Goal: Information Seeking & Learning: Learn about a topic

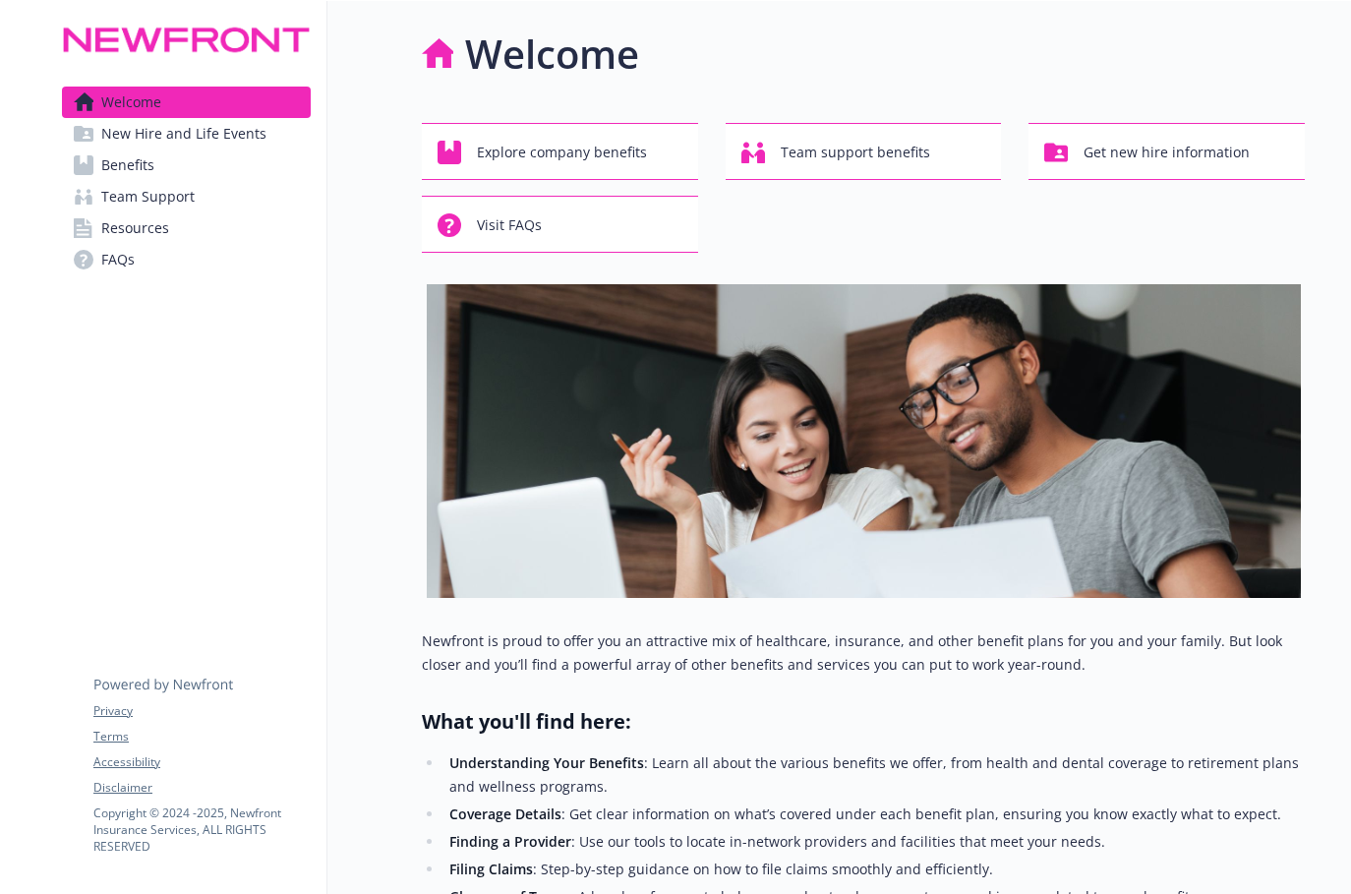
drag, startPoint x: 261, startPoint y: 419, endPoint x: 312, endPoint y: 376, distance: 67.0
click at [261, 417] on div "Welcome New Hire and Life Events Benefits Team Support Resources FAQs Privacy T…" at bounding box center [186, 725] width 281 height 1448
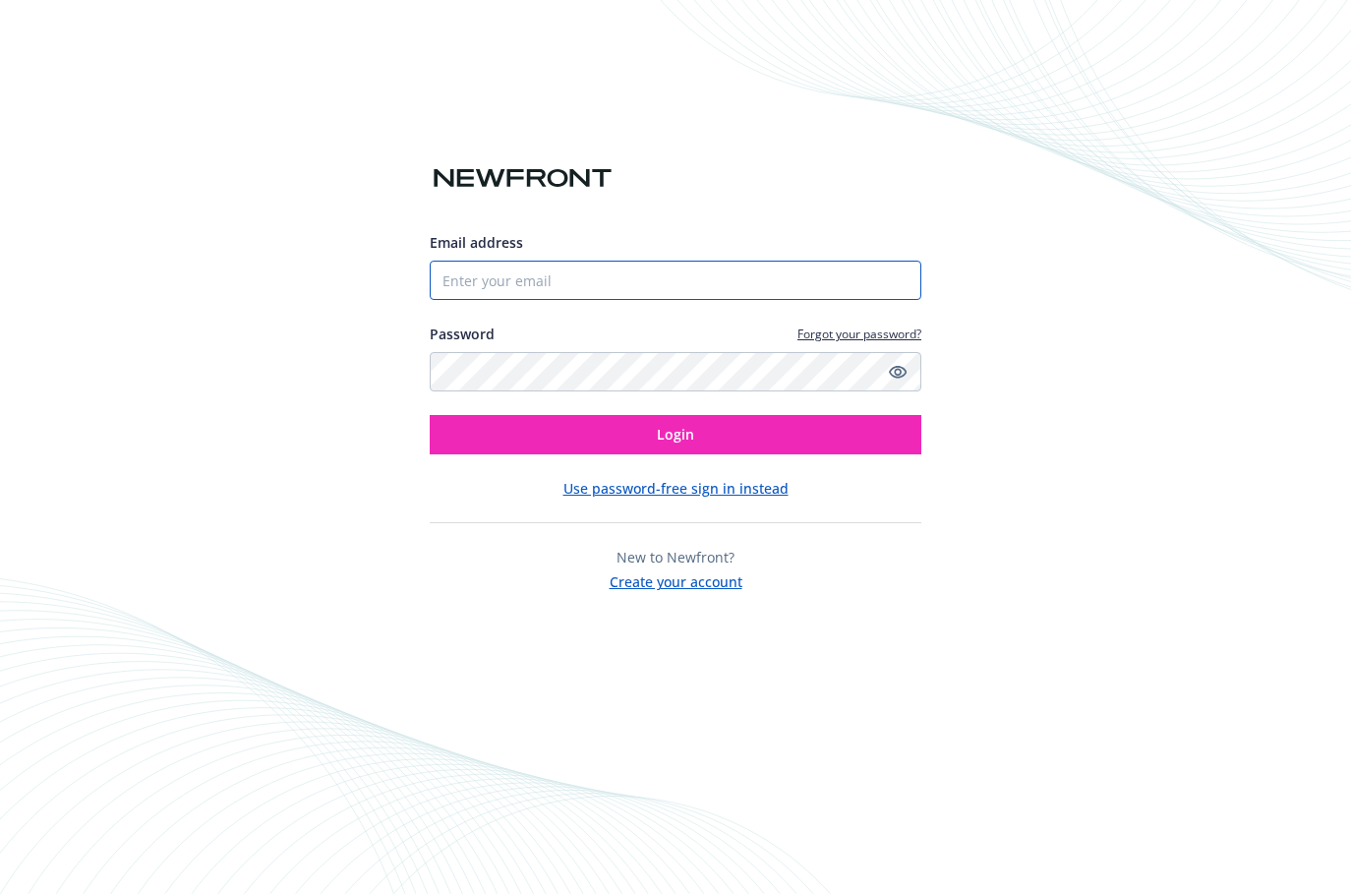
click at [486, 289] on input "Email address" at bounding box center [676, 280] width 492 height 39
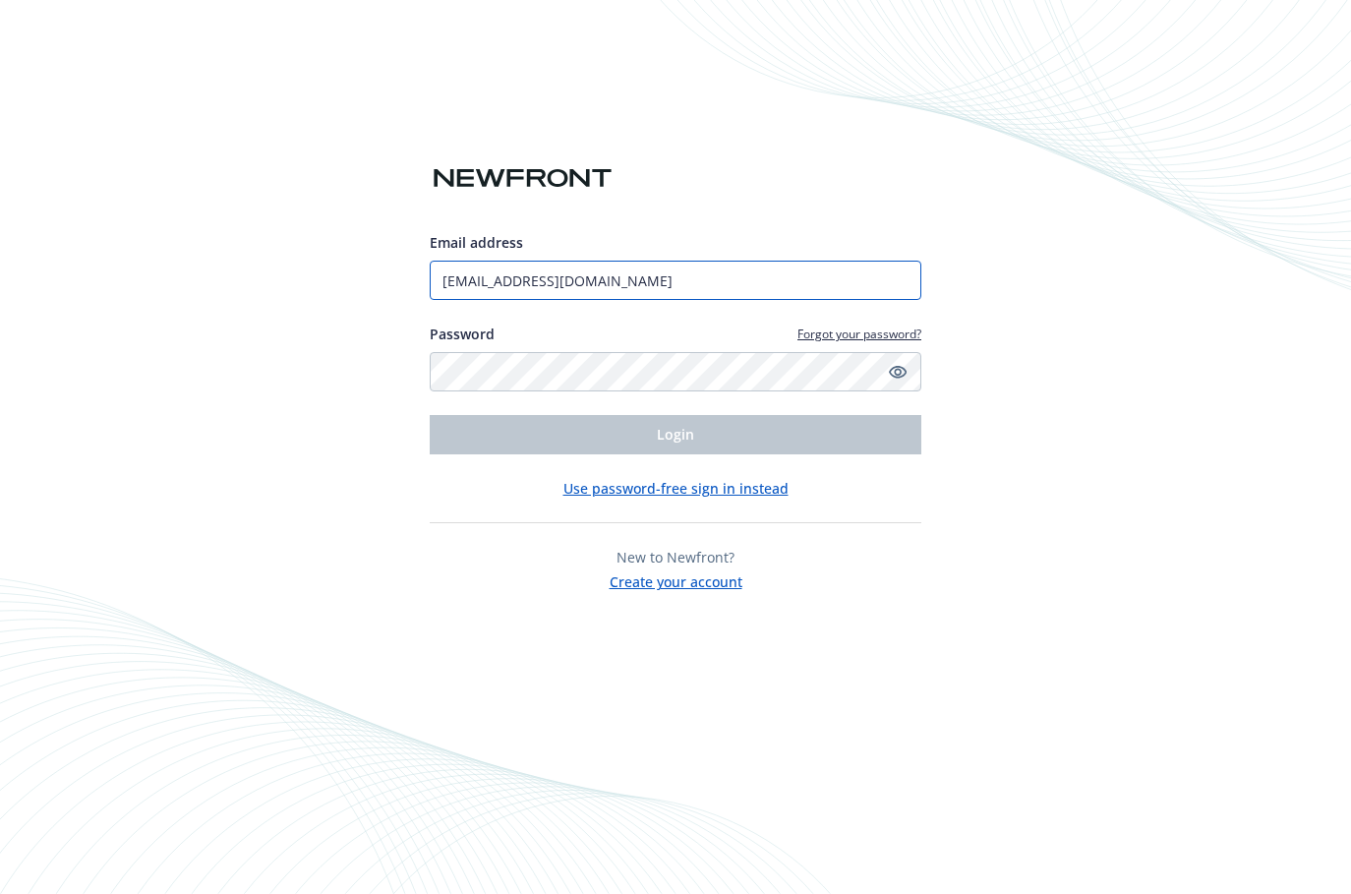
type input "[EMAIL_ADDRESS][DOMAIN_NAME]"
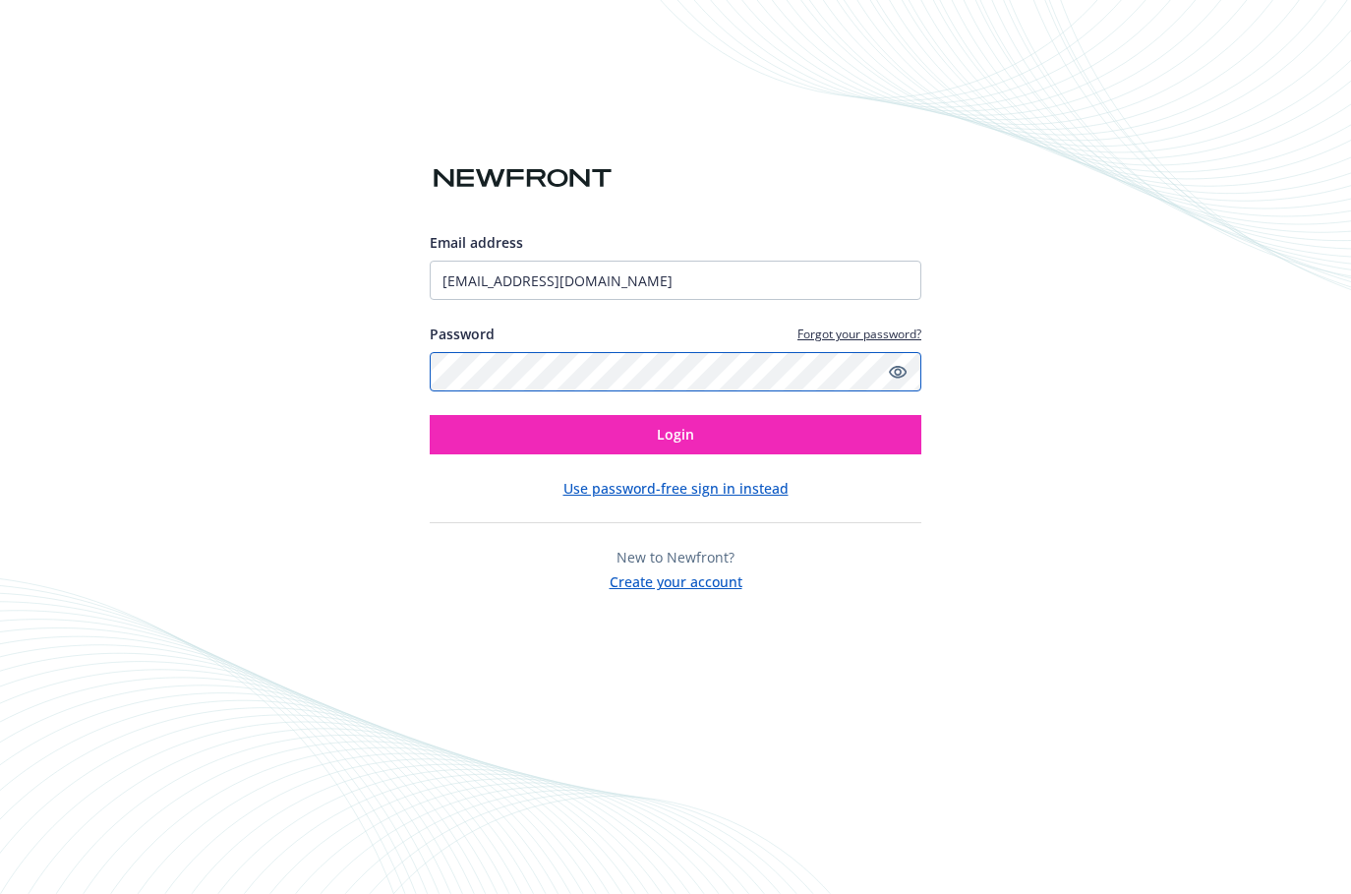
click at [430, 415] on button "Login" at bounding box center [676, 434] width 492 height 39
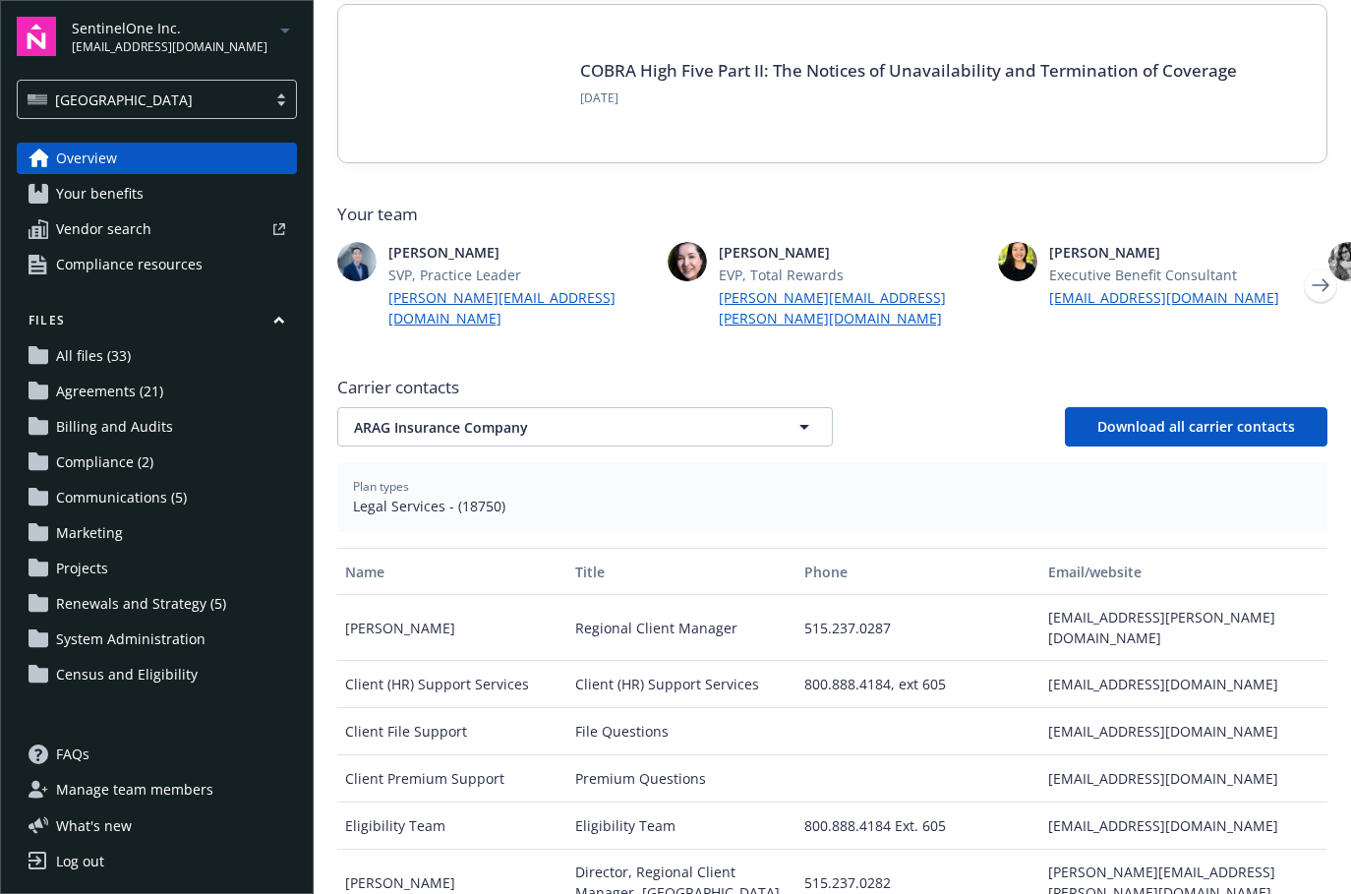
scroll to position [393, 0]
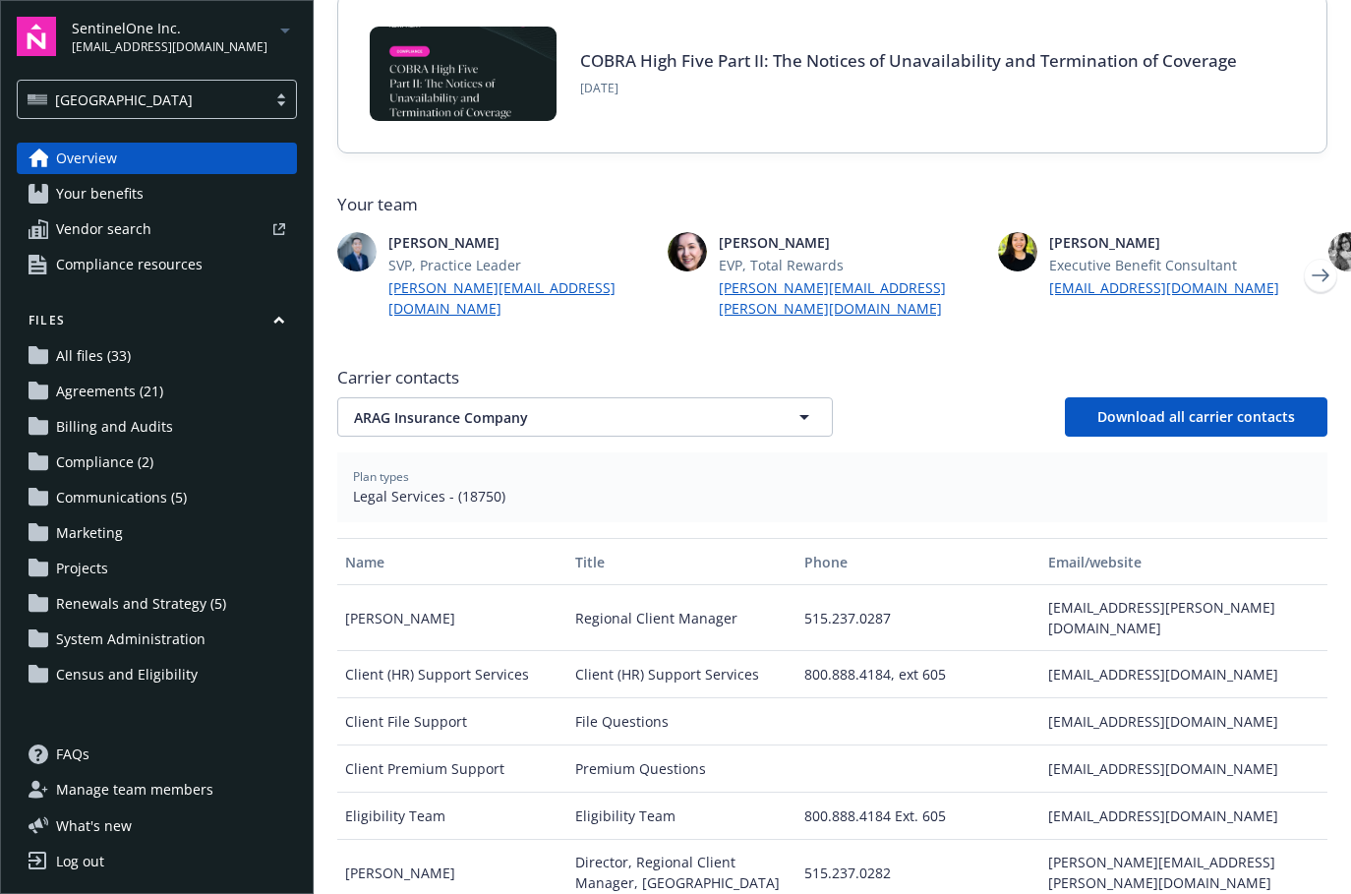
click at [116, 458] on span "Compliance (2)" at bounding box center [104, 461] width 97 height 31
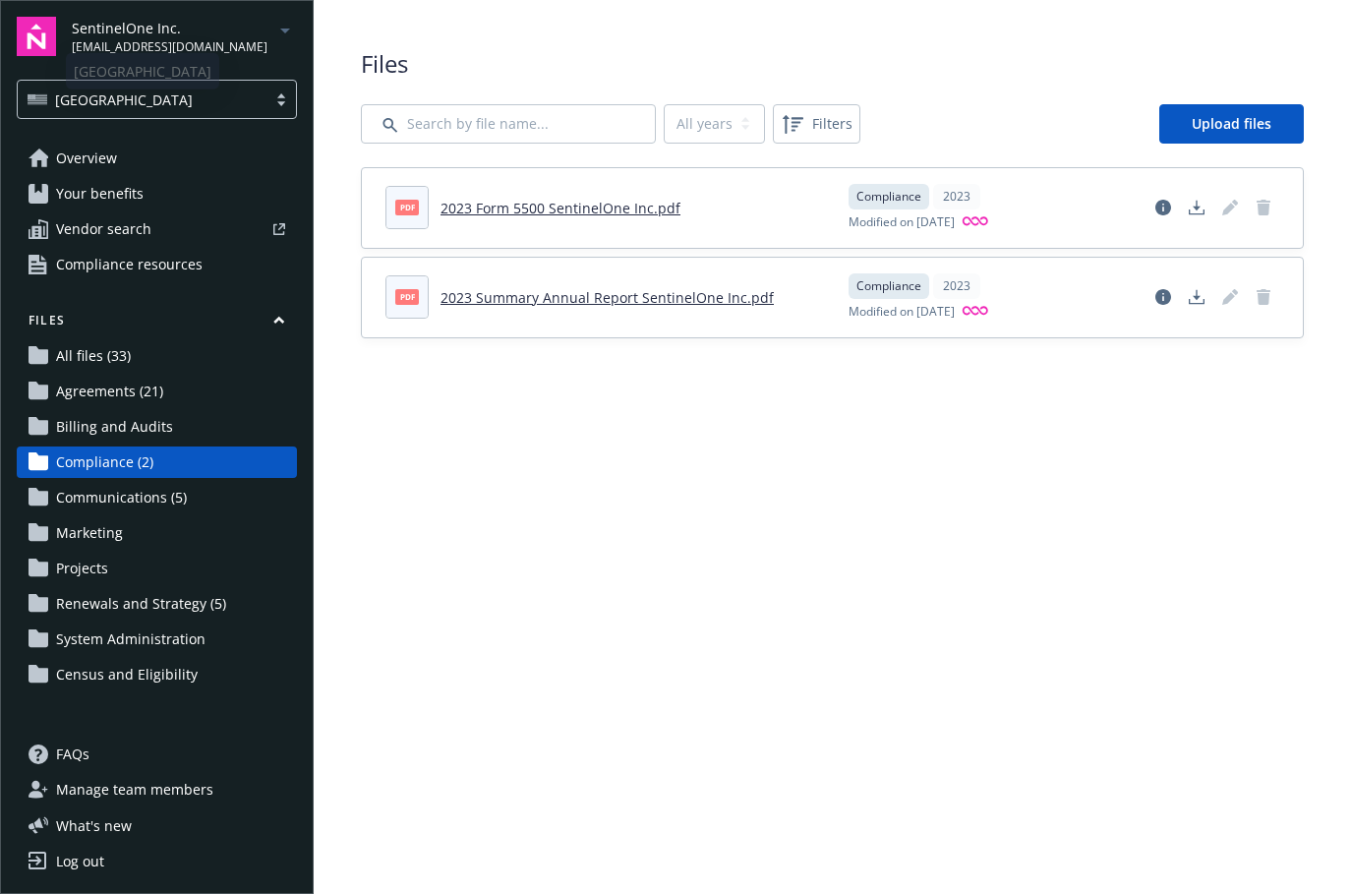
click at [205, 35] on span "SentinelOne Inc." at bounding box center [170, 28] width 196 height 21
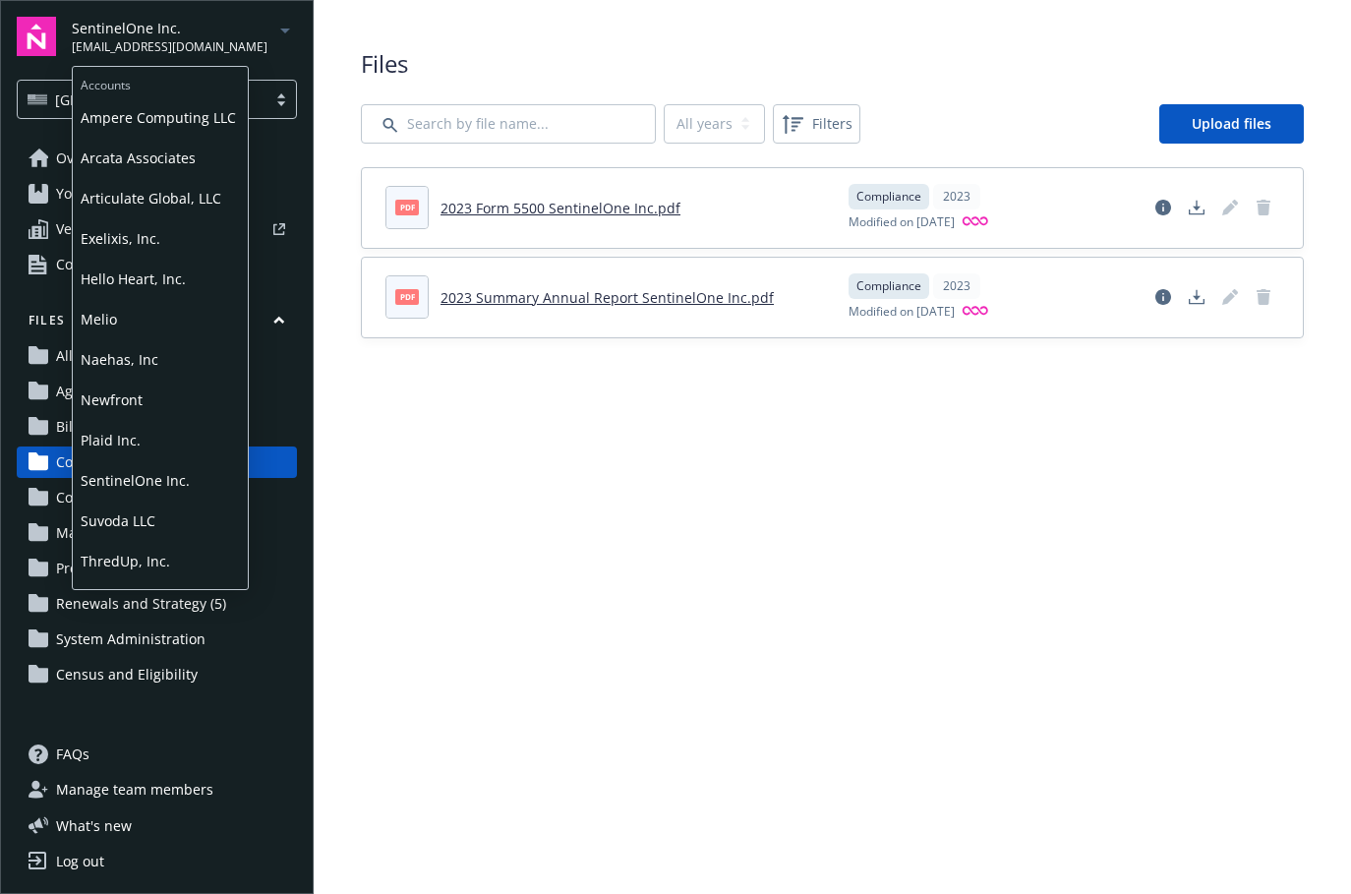
click at [126, 425] on span "Plaid Inc." at bounding box center [160, 440] width 159 height 40
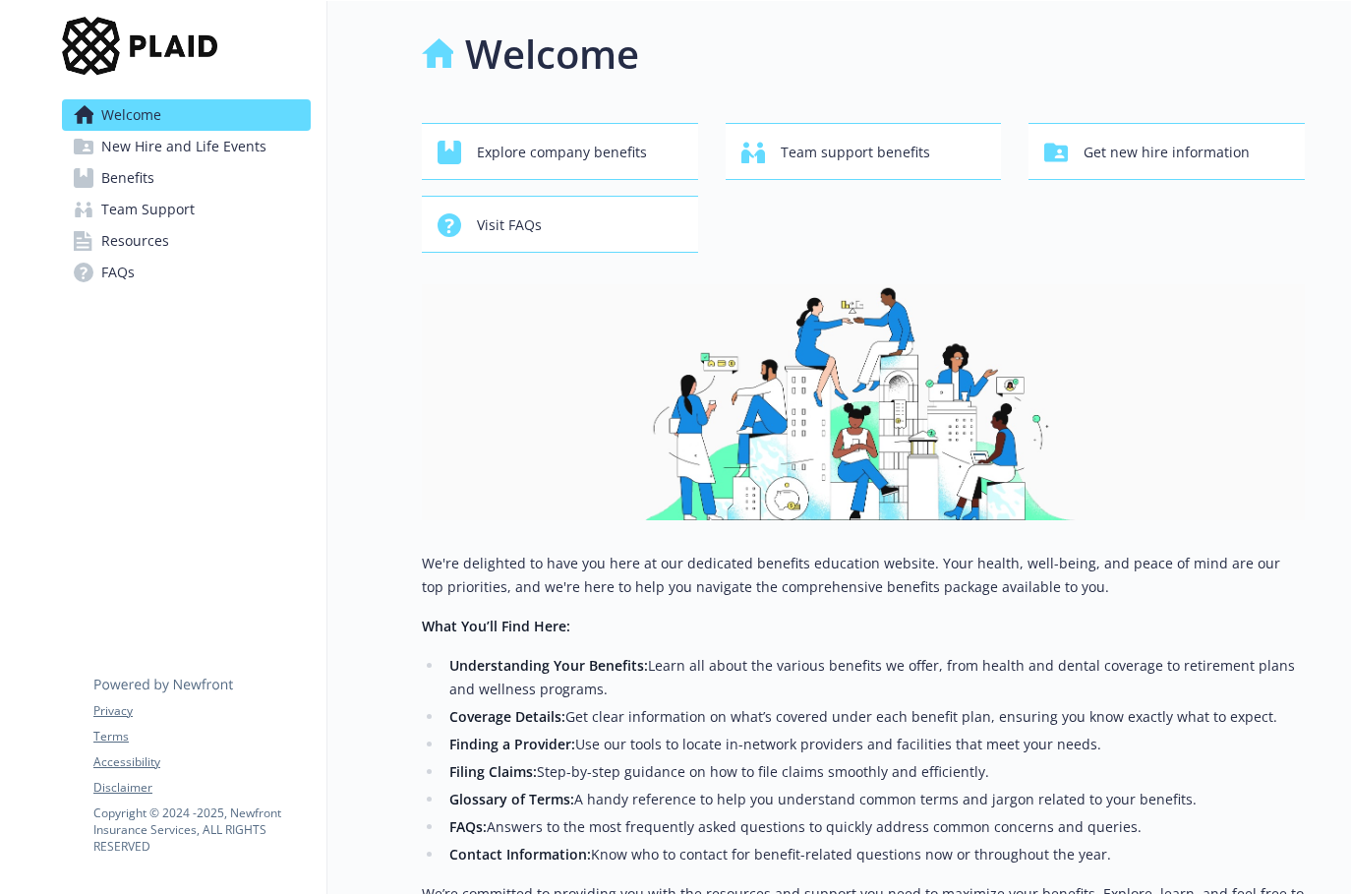
click at [155, 184] on link "Benefits" at bounding box center [186, 177] width 249 height 31
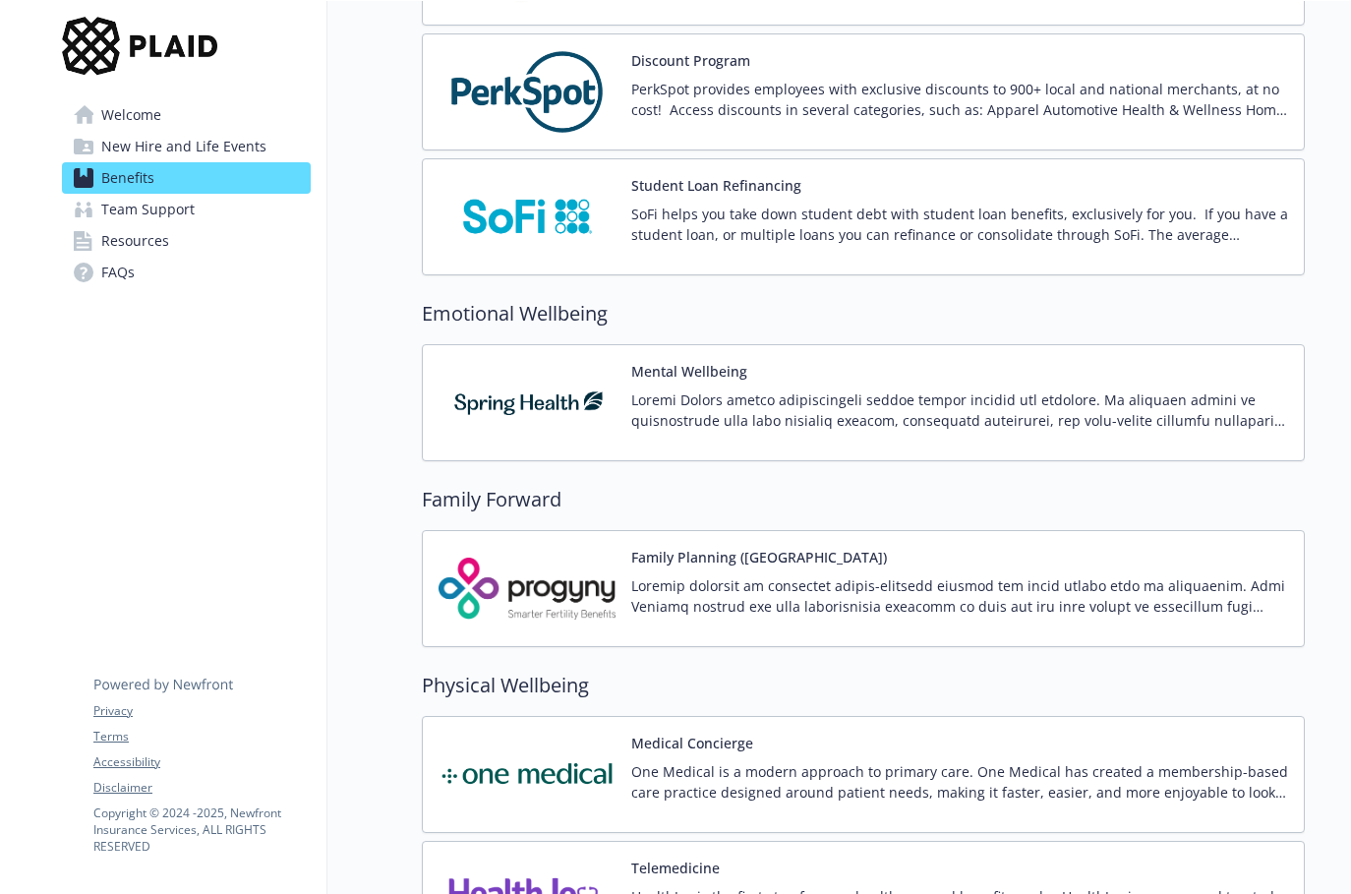
scroll to position [3343, 0]
